Goal: Information Seeking & Learning: Understand process/instructions

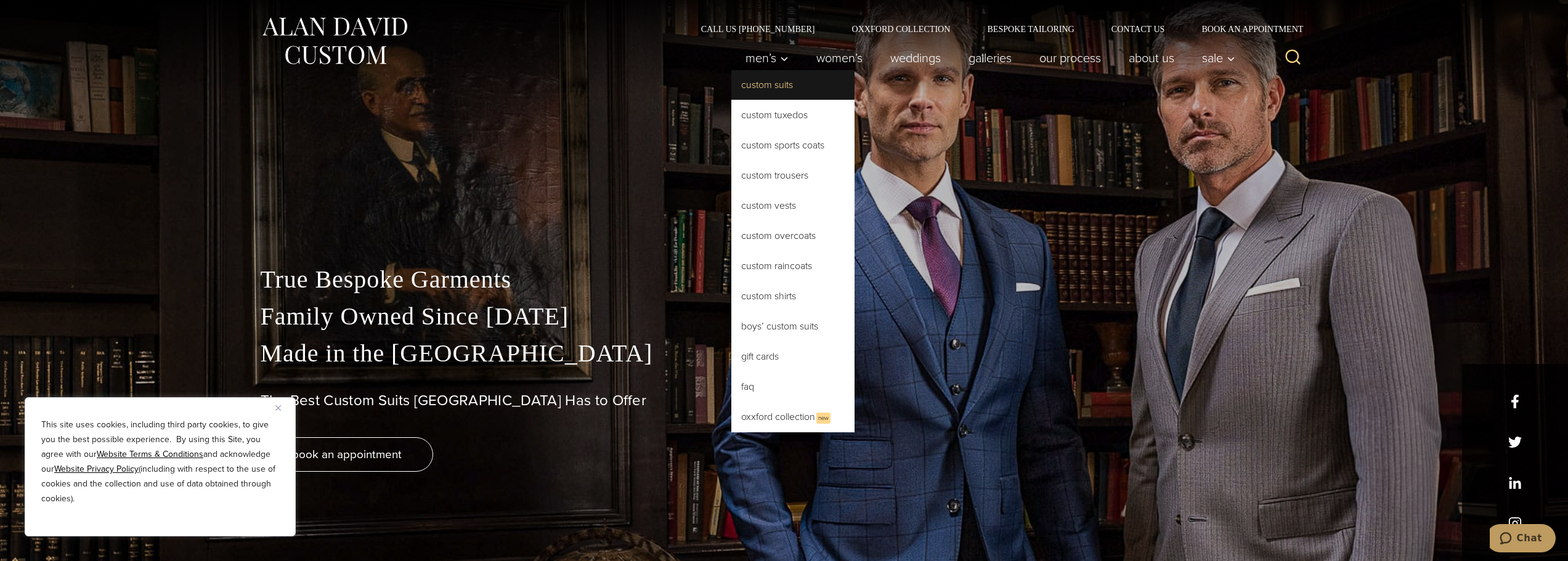
click at [768, 82] on link "Custom Suits" at bounding box center [793, 84] width 123 height 29
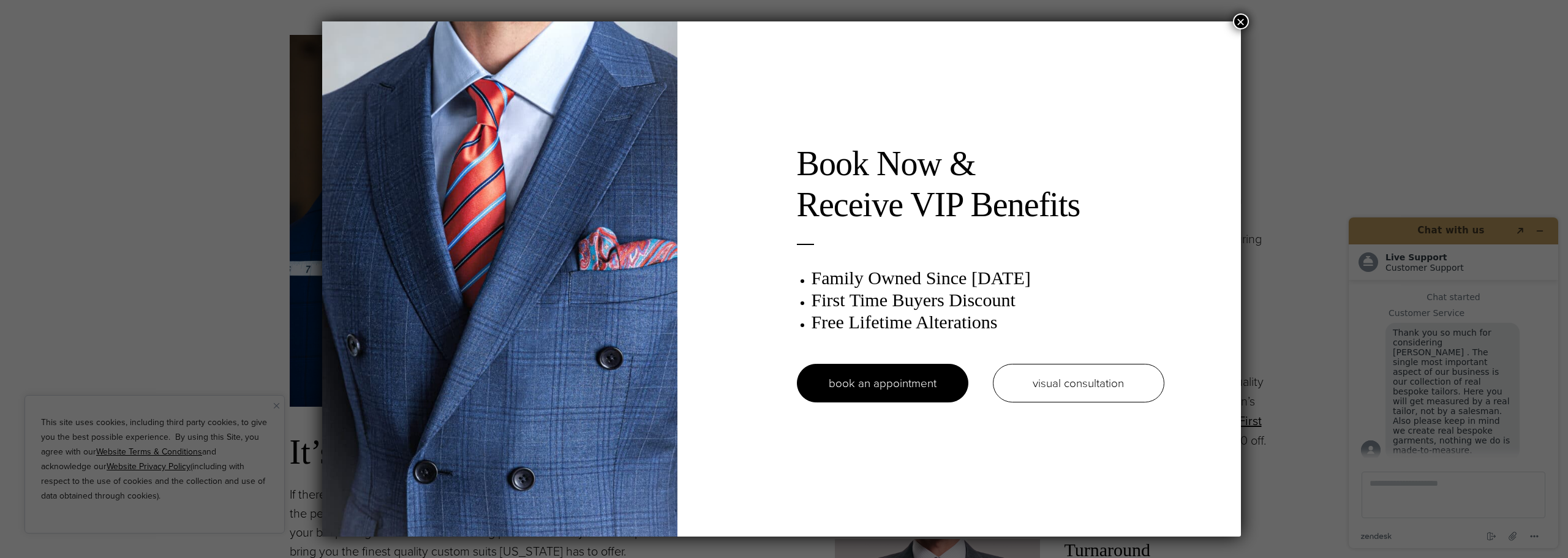
click at [1240, 24] on button "×" at bounding box center [1241, 21] width 16 height 16
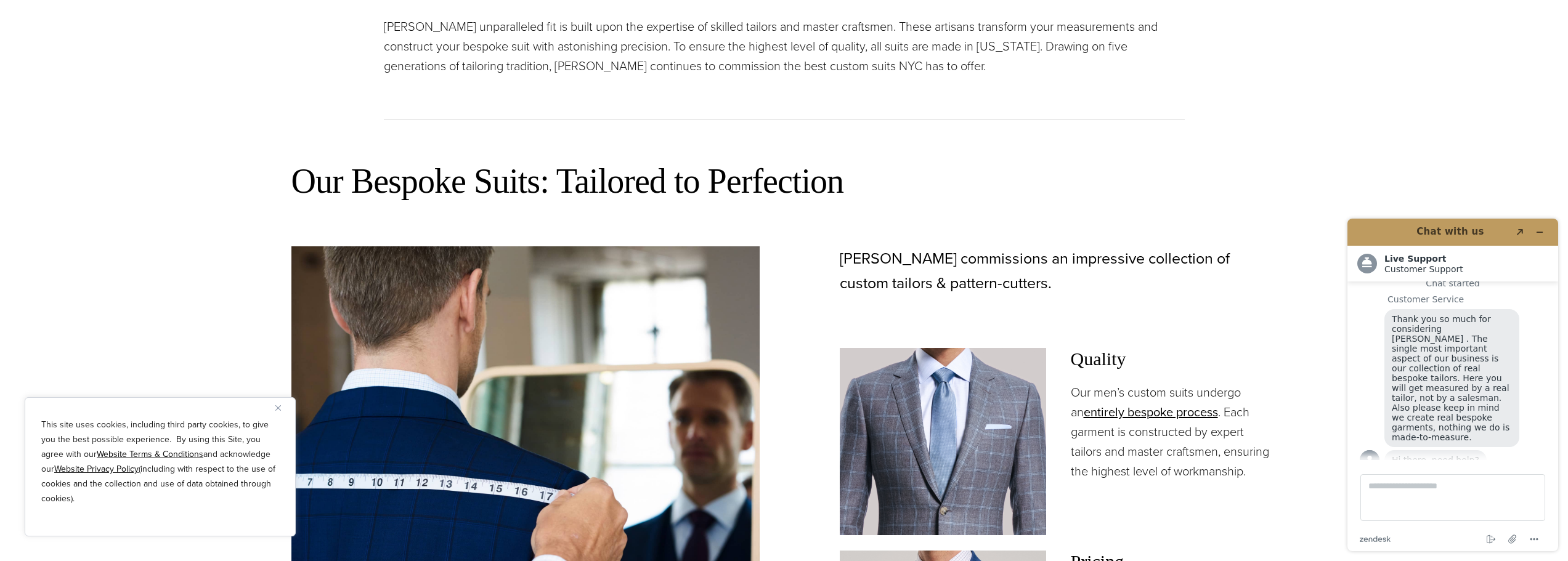
scroll to position [635, 0]
click at [277, 409] on img "Close" at bounding box center [278, 408] width 6 height 6
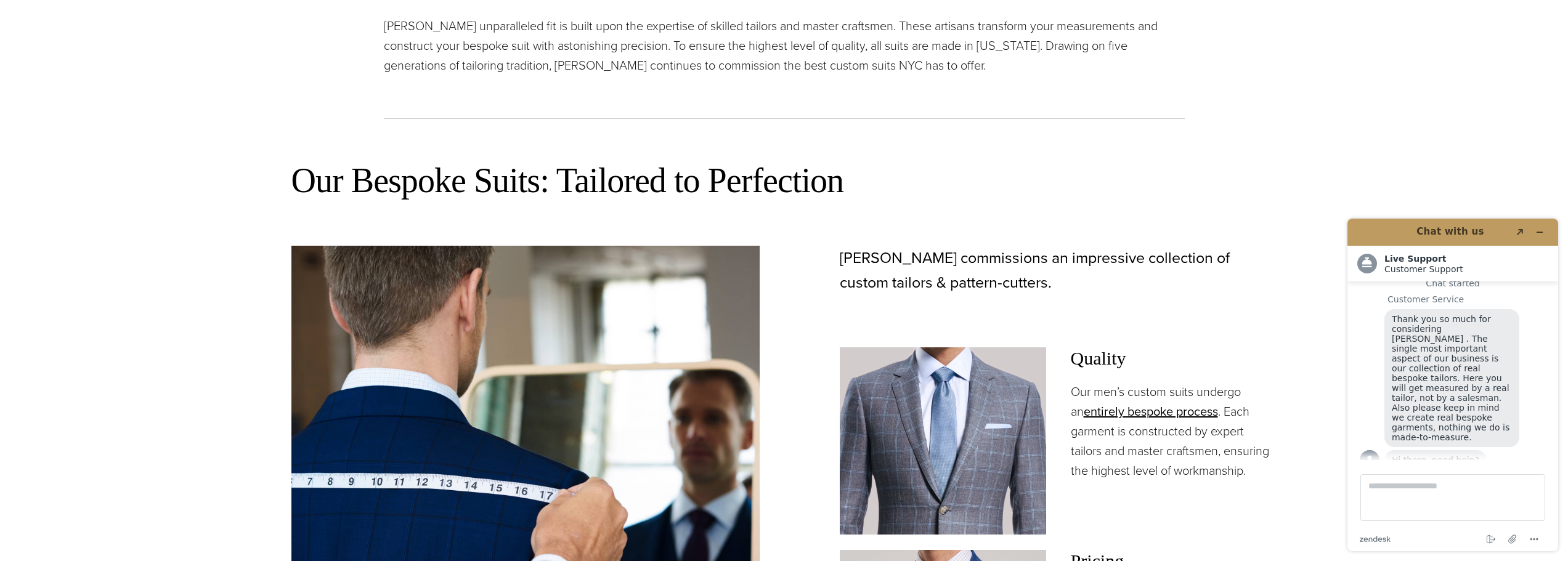
scroll to position [0, 0]
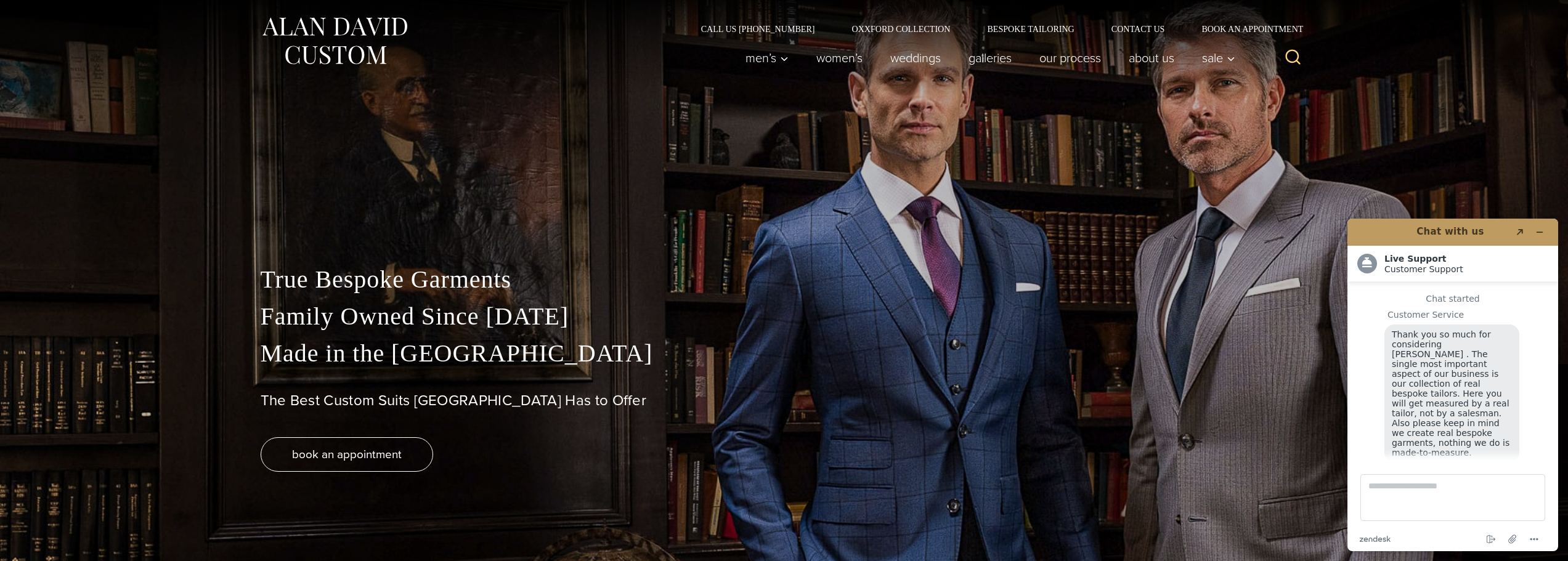
scroll to position [15, 0]
click at [1065, 62] on link "Our Process" at bounding box center [1070, 58] width 89 height 25
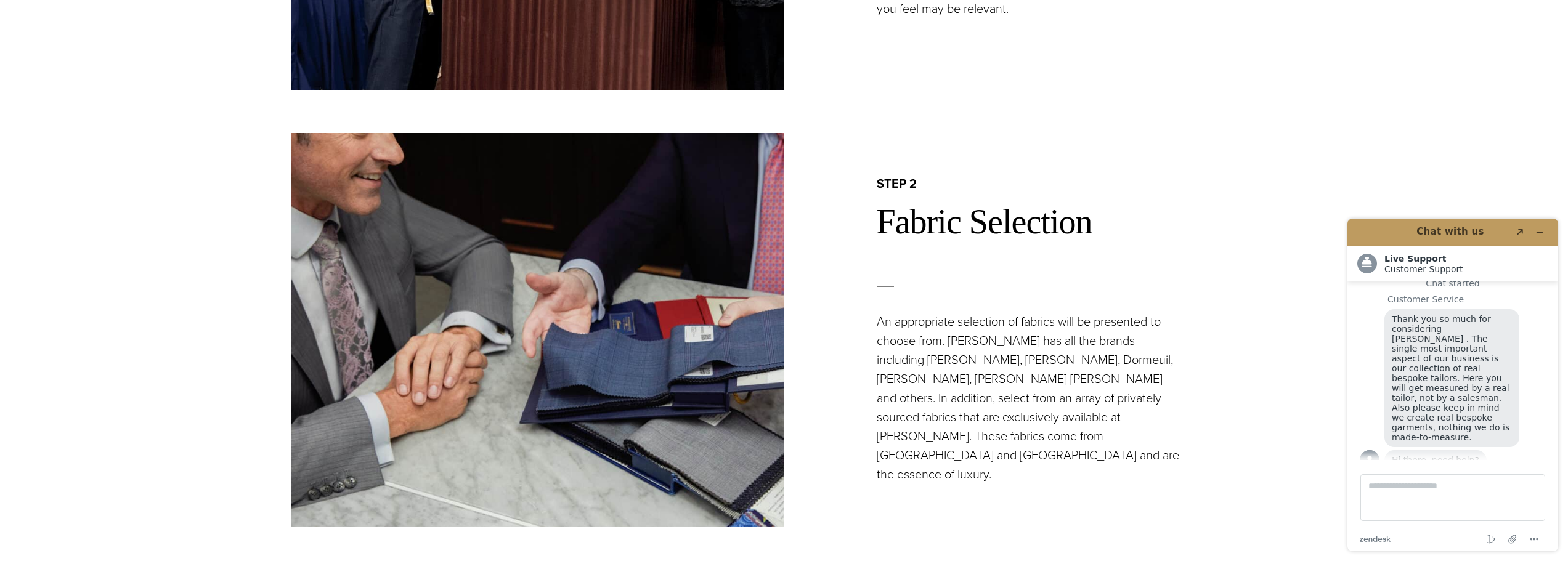
scroll to position [1164, 0]
